Goal: Task Accomplishment & Management: Complete application form

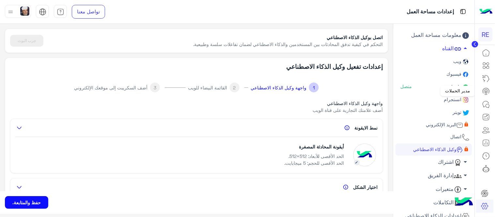
scroll to position [289, 0]
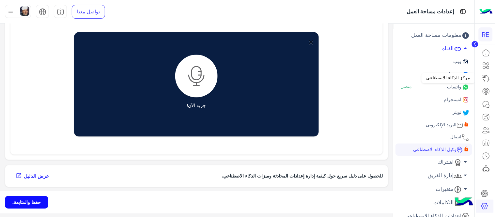
click at [488, 78] on icon at bounding box center [487, 79] width 8 height 8
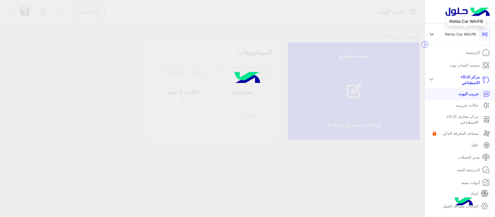
click at [448, 35] on span "Rehla Car WA/FB" at bounding box center [461, 34] width 31 height 6
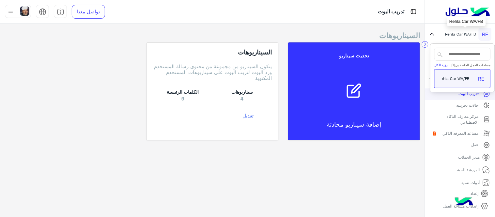
click at [455, 32] on span "Rehla Car WA/FB" at bounding box center [461, 34] width 31 height 6
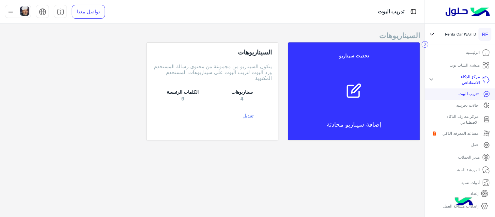
click at [465, 20] on div at bounding box center [461, 12] width 70 height 24
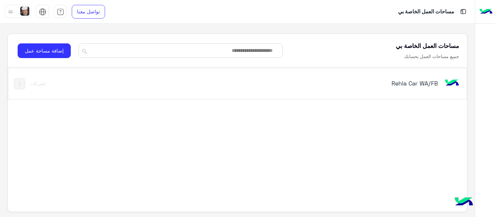
click at [420, 79] on h5 "Rehla Car WA/FB" at bounding box center [357, 83] width 161 height 8
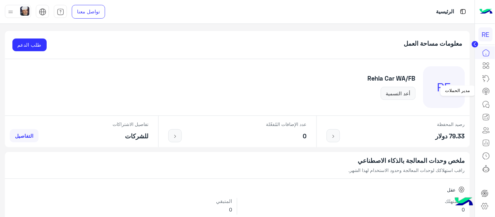
click at [488, 90] on icon at bounding box center [487, 92] width 8 height 8
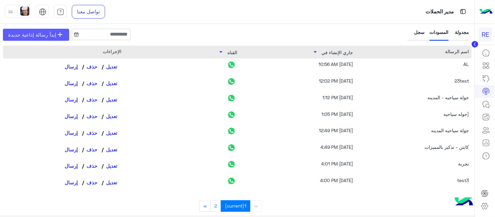
click at [34, 35] on span "إبدأ رسالة إذاعية جديدة" at bounding box center [32, 35] width 48 height 8
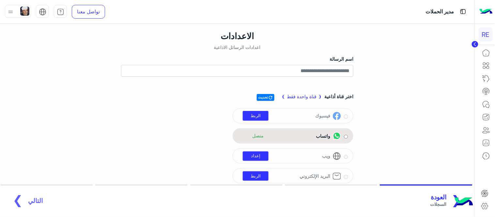
click at [343, 138] on div "واتساب متصل" at bounding box center [293, 136] width 110 height 10
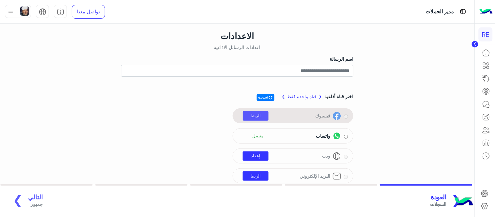
click at [266, 117] on link "الربط" at bounding box center [256, 115] width 26 height 9
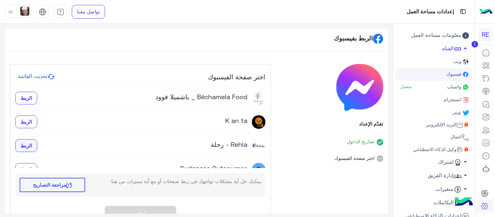
click at [28, 145] on span "الربط" at bounding box center [26, 146] width 11 height 6
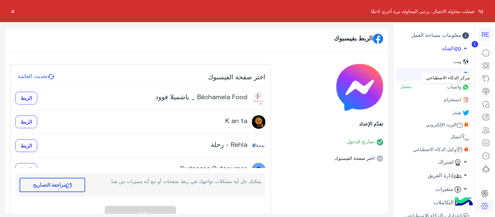
click at [488, 76] on icon at bounding box center [487, 79] width 8 height 8
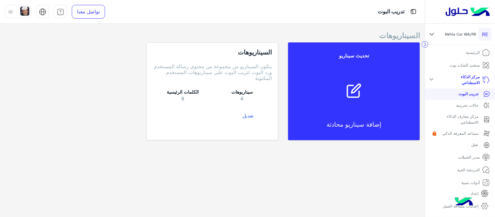
click at [476, 156] on p "مدير الحملات" at bounding box center [470, 157] width 22 height 6
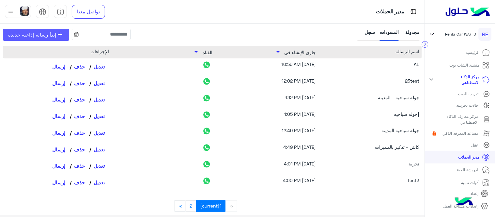
click at [22, 30] on link "add إبدأ رسالة إذاعية جديدة" at bounding box center [36, 35] width 66 height 12
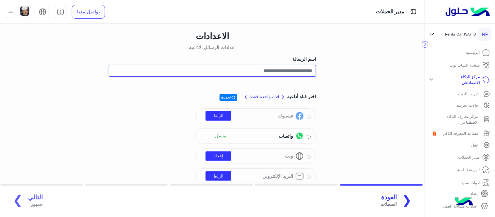
click at [287, 69] on input "اسم الرسالة" at bounding box center [213, 71] width 208 height 12
type input "*"
type input "**********"
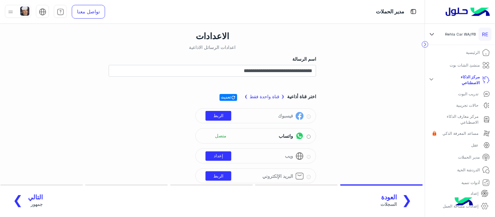
click at [32, 203] on span "جمهور" at bounding box center [35, 204] width 15 height 7
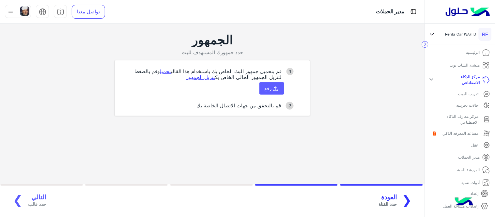
click at [272, 84] on button "رفع" at bounding box center [272, 88] width 25 height 12
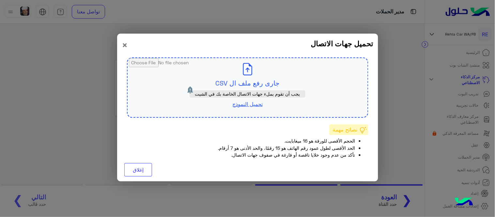
click at [248, 73] on input "file" at bounding box center [248, 87] width 240 height 59
type input "**********"
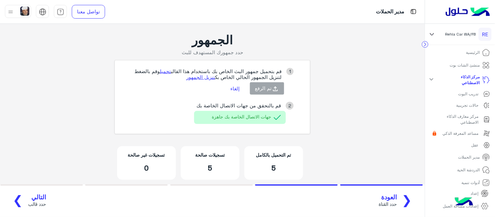
click at [28, 202] on span "حدد قالب" at bounding box center [37, 204] width 18 height 7
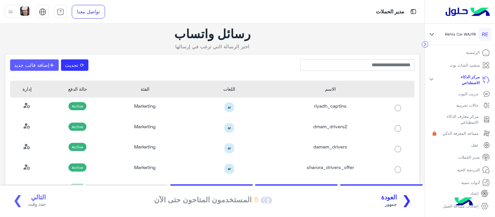
click at [38, 64] on button "+ إضافة قالب جديد" at bounding box center [34, 65] width 49 height 12
click at [396, 199] on span "العودة" at bounding box center [389, 198] width 16 height 8
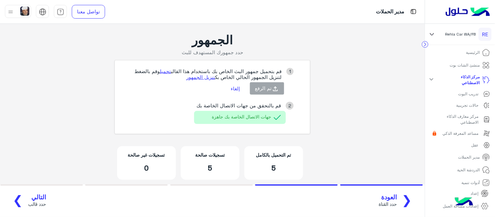
click at [231, 88] on button "إلغاء" at bounding box center [235, 88] width 19 height 11
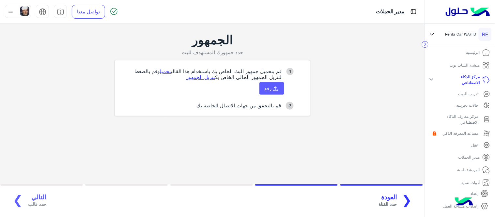
click at [268, 91] on button "رفع" at bounding box center [272, 88] width 25 height 12
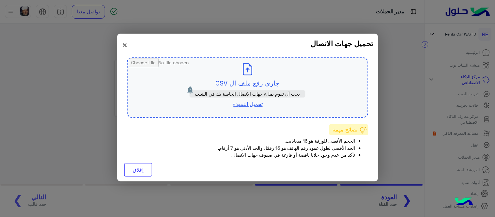
click at [254, 78] on input "file" at bounding box center [248, 87] width 240 height 59
type input "**********"
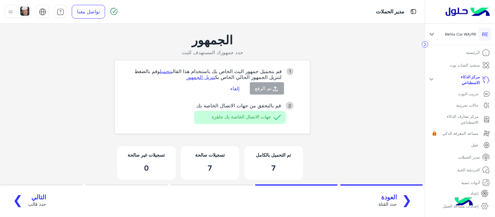
click at [28, 204] on span "حدد قالب" at bounding box center [37, 204] width 18 height 7
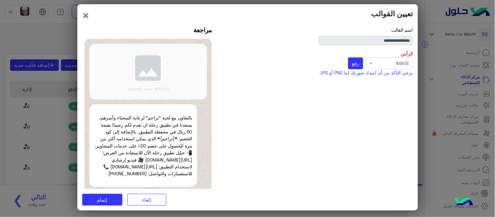
scroll to position [19, 0]
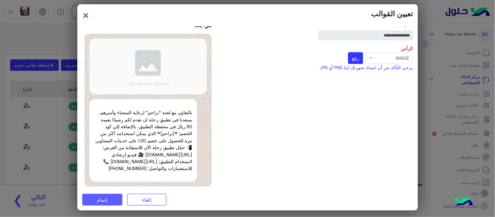
click at [105, 198] on span "إتمام" at bounding box center [102, 200] width 10 height 6
click at [375, 52] on div "Select file × IMAGE رفع *مطلوب*" at bounding box center [318, 58] width 189 height 12
click at [370, 52] on div "Select file × IMAGE رفع *مطلوب*" at bounding box center [318, 58] width 189 height 12
click at [404, 52] on div "Select file × IMAGE رفع *مطلوب*" at bounding box center [318, 58] width 189 height 12
click at [356, 55] on span "رفع" at bounding box center [355, 58] width 7 height 6
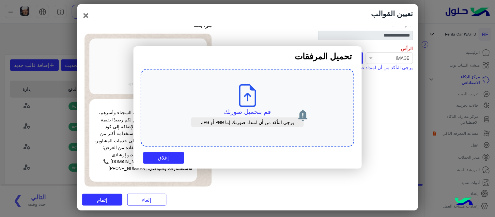
click at [239, 97] on icon at bounding box center [247, 95] width 23 height 23
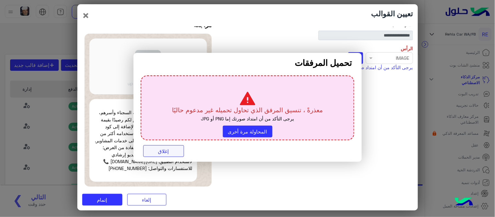
click at [168, 154] on button "إغلاق" at bounding box center [163, 151] width 41 height 12
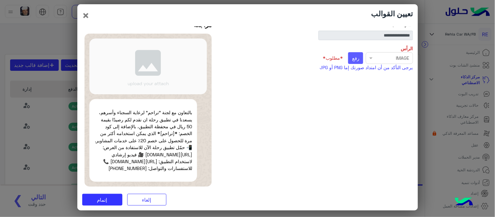
click at [359, 52] on button "رفع" at bounding box center [355, 58] width 15 height 12
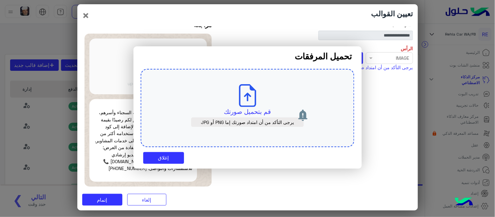
click at [253, 99] on icon at bounding box center [247, 95] width 23 height 23
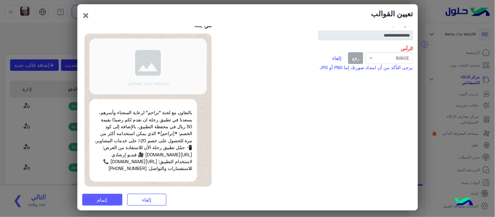
click at [102, 197] on button "إتمام" at bounding box center [102, 200] width 40 height 12
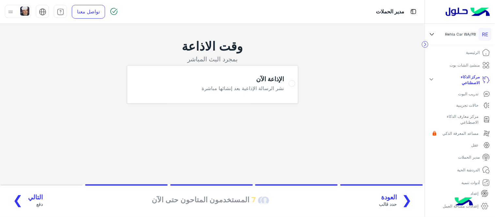
click at [30, 201] on span "دفع" at bounding box center [35, 204] width 15 height 7
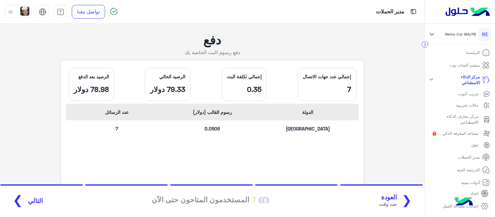
click at [30, 201] on span "التالي" at bounding box center [35, 201] width 15 height 8
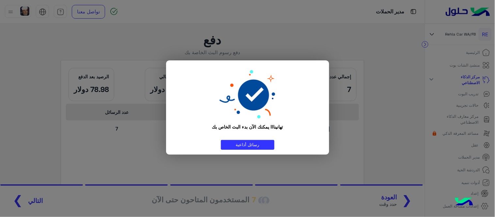
click at [250, 159] on modal-container "تهانينا!! يمكنك الآن بدء البث الخاص بك رسائل أذاعية" at bounding box center [247, 108] width 495 height 217
